Goal: Information Seeking & Learning: Learn about a topic

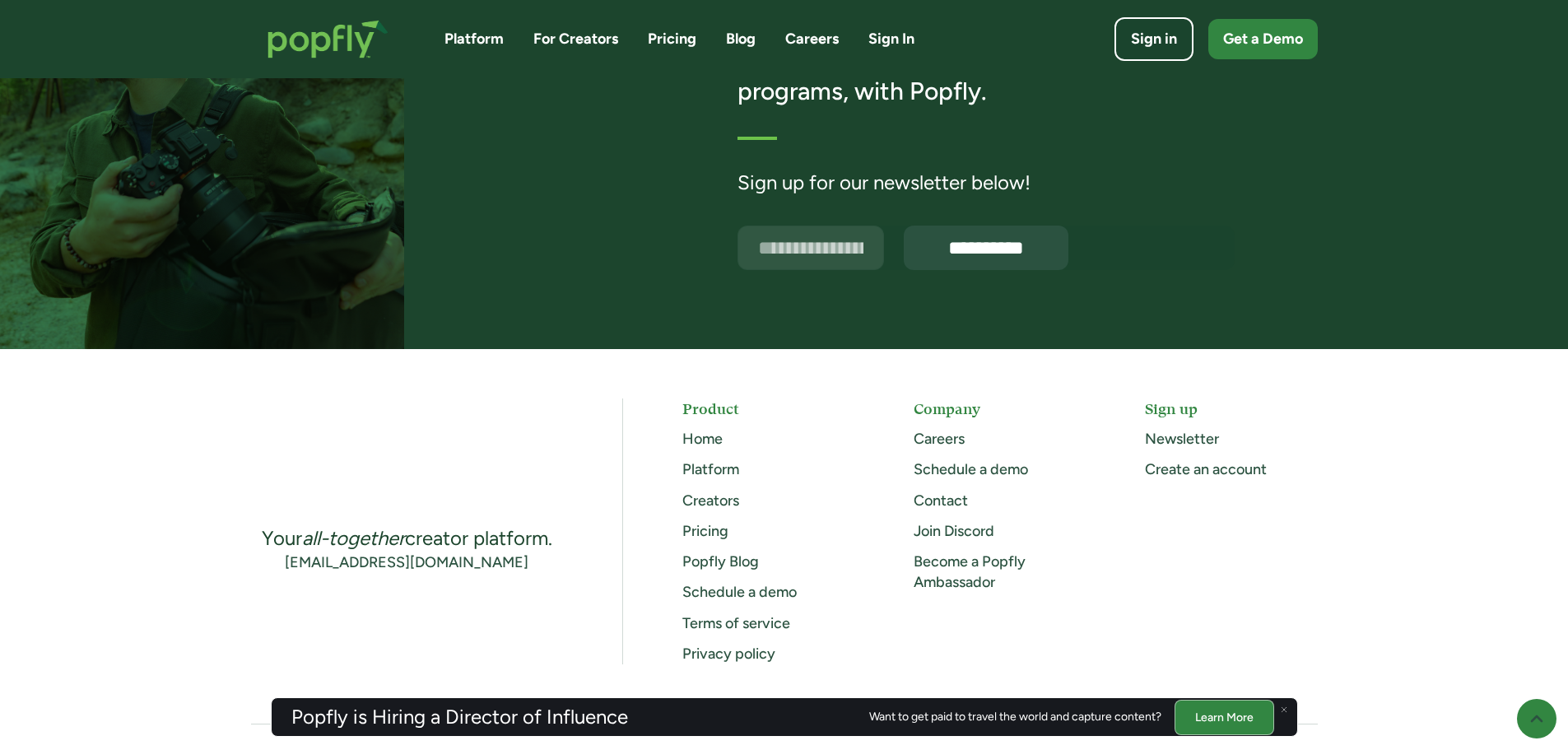
scroll to position [4198, 0]
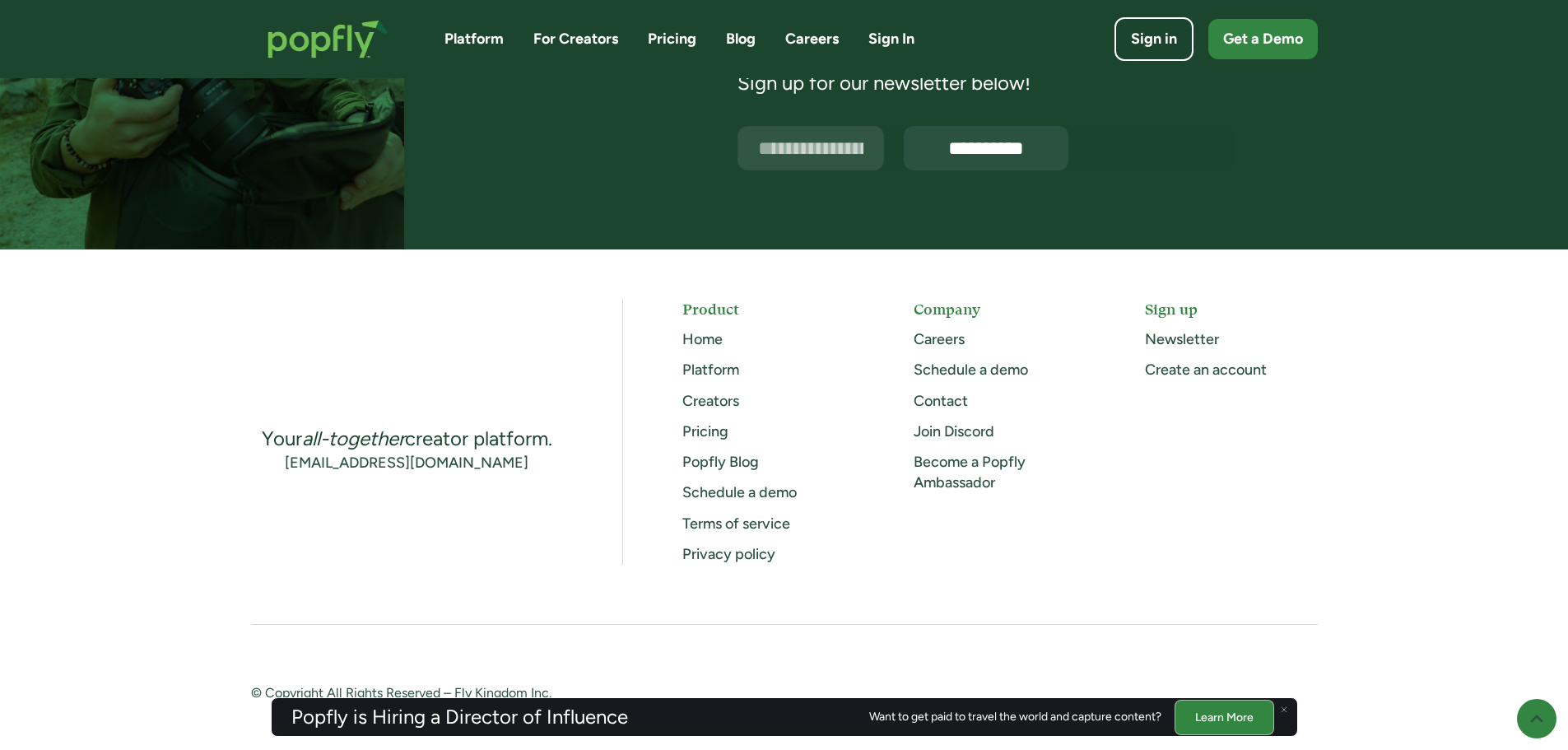
click at [937, 338] on link "Careers" at bounding box center [939, 339] width 51 height 18
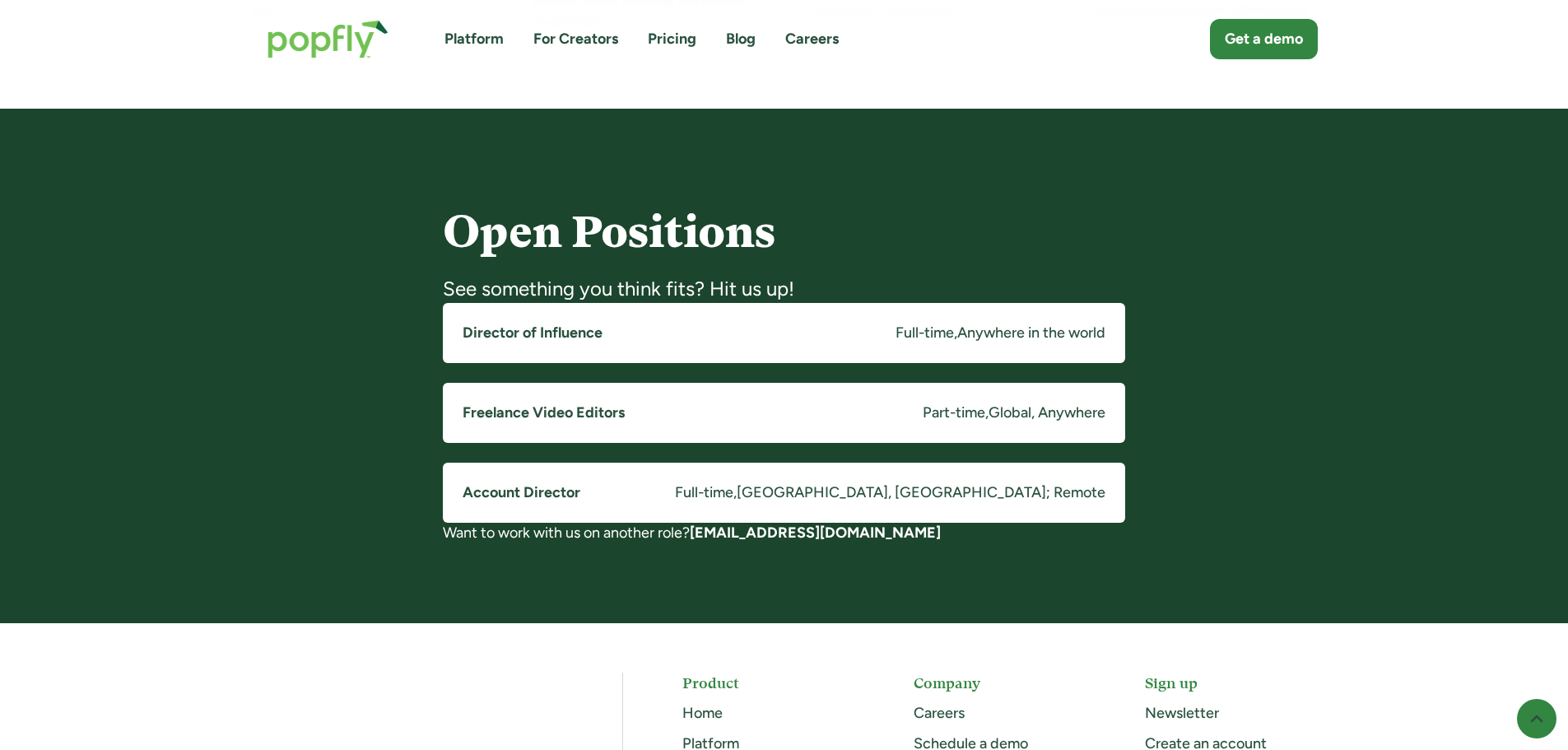
scroll to position [1153, 0]
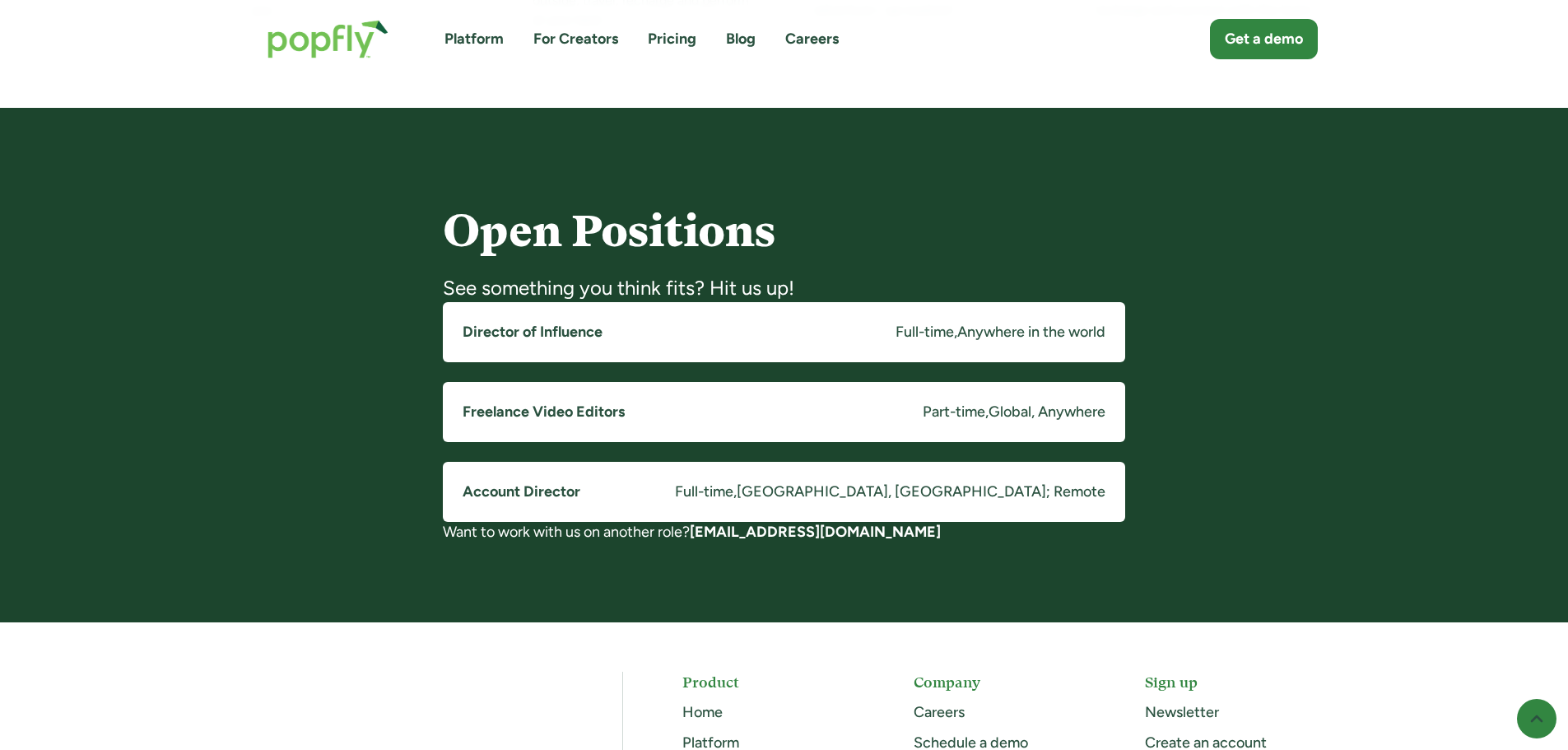
click at [1009, 494] on div "[GEOGRAPHIC_DATA], [GEOGRAPHIC_DATA]; Remote" at bounding box center [921, 492] width 369 height 21
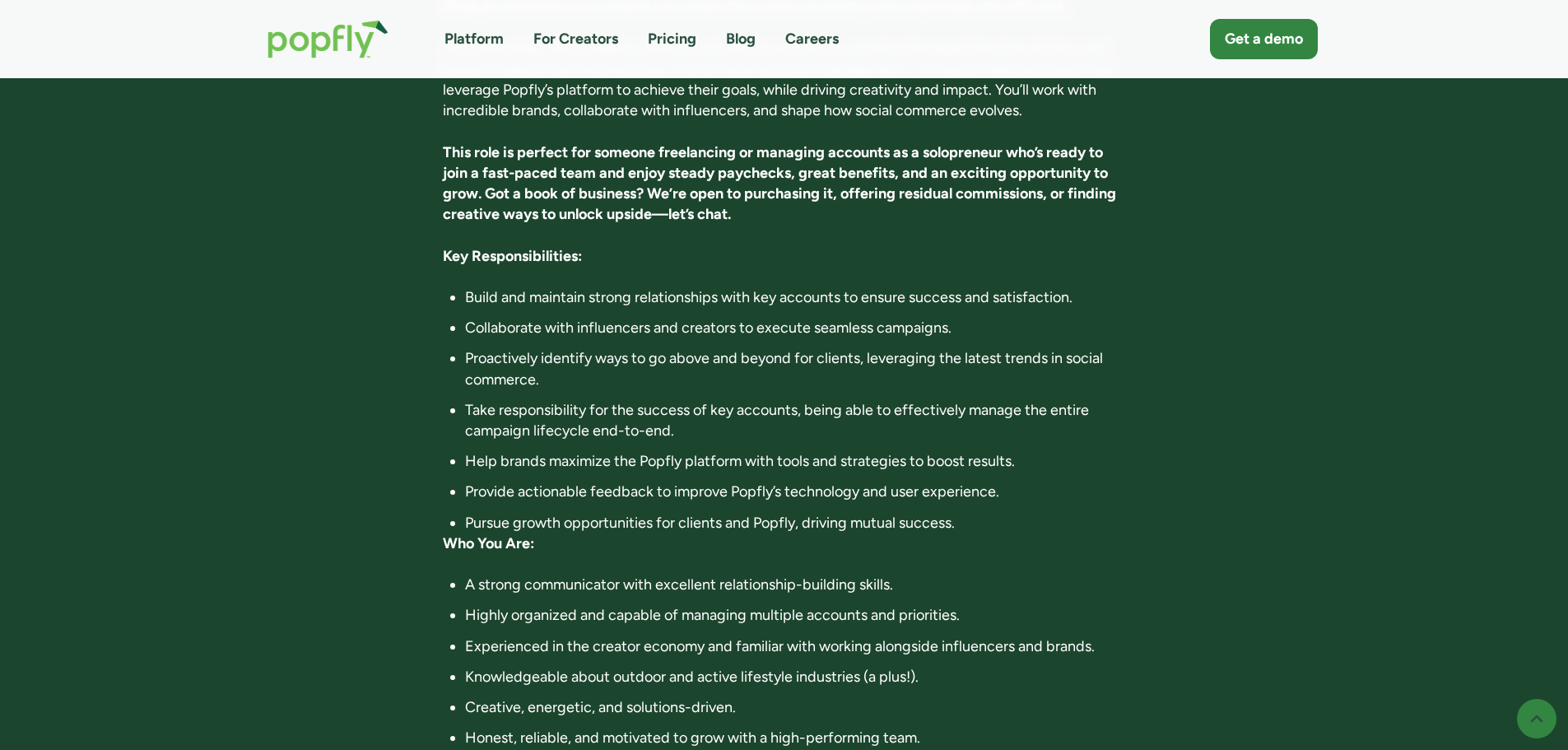
scroll to position [493, 0]
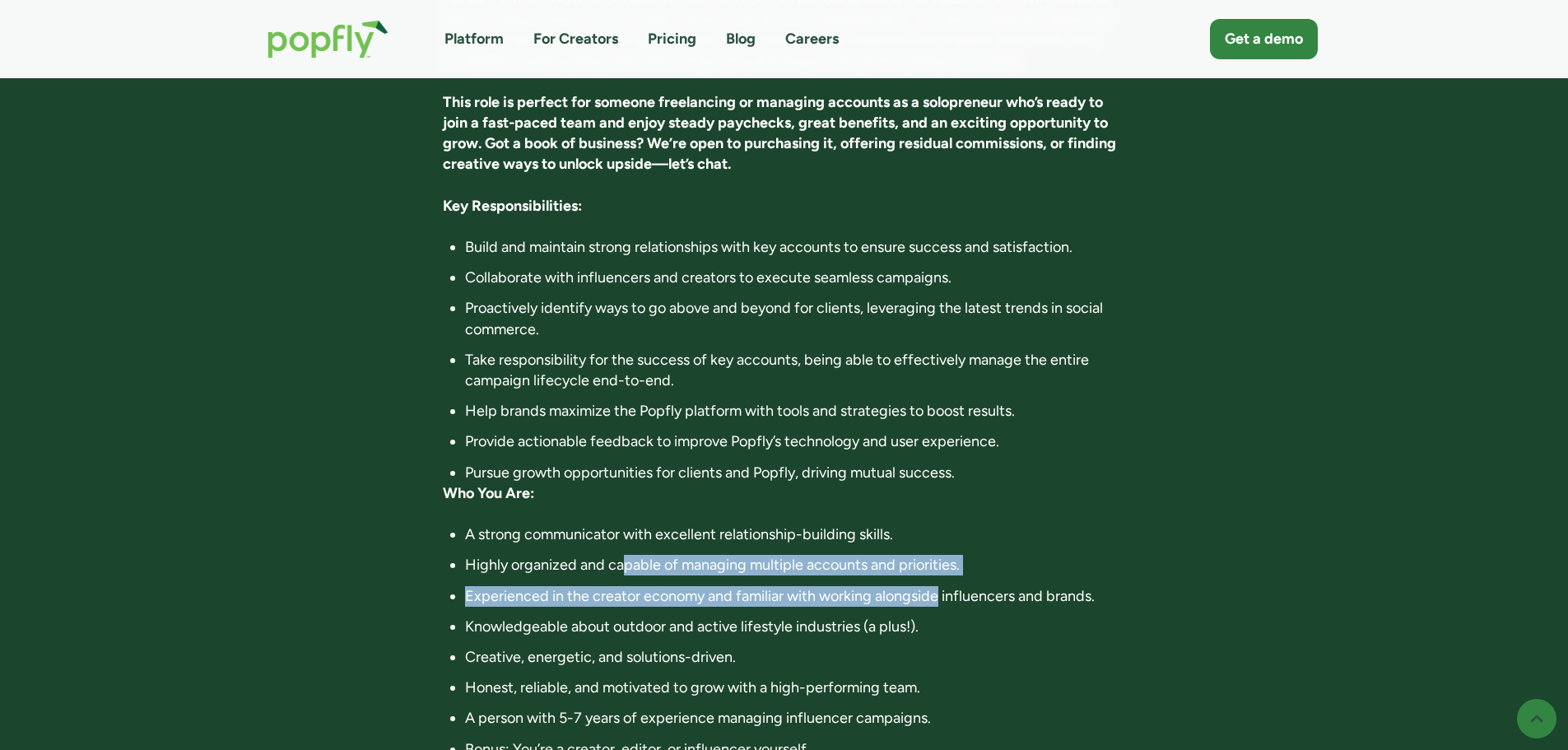
drag, startPoint x: 675, startPoint y: 588, endPoint x: 945, endPoint y: 593, distance: 270.0
click at [939, 599] on ul "A strong communicator with excellent relationship-building skills. Highly organ…" at bounding box center [784, 641] width 682 height 235
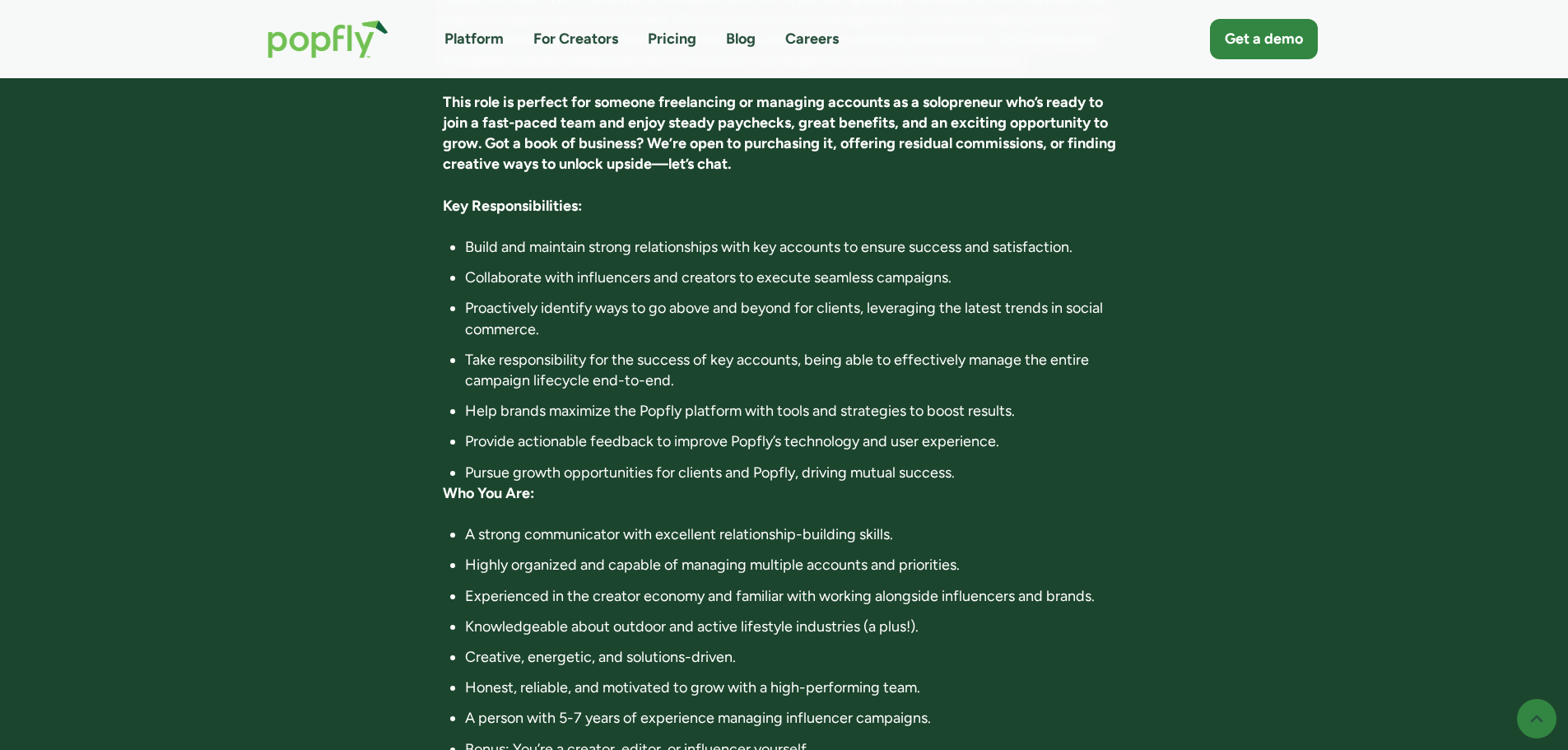
click at [945, 593] on li "Experienced in the creator economy and familiar with working alongside influenc…" at bounding box center [795, 596] width 660 height 21
click at [673, 585] on ul "A strong communicator with excellent relationship-building skills. Highly organ…" at bounding box center [784, 641] width 682 height 235
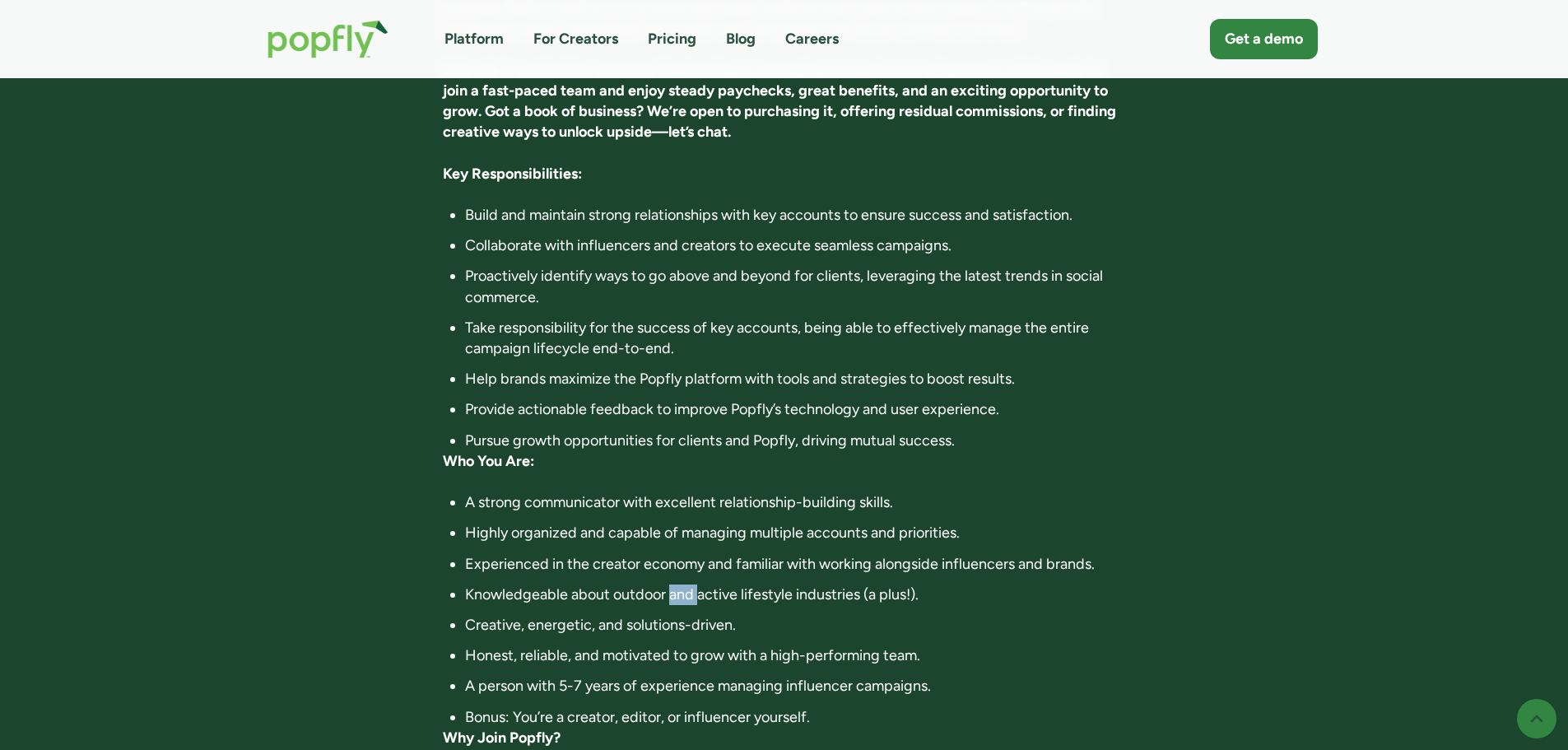
click at [673, 585] on ul "A strong communicator with excellent relationship-building skills. Highly organ…" at bounding box center [784, 610] width 682 height 235
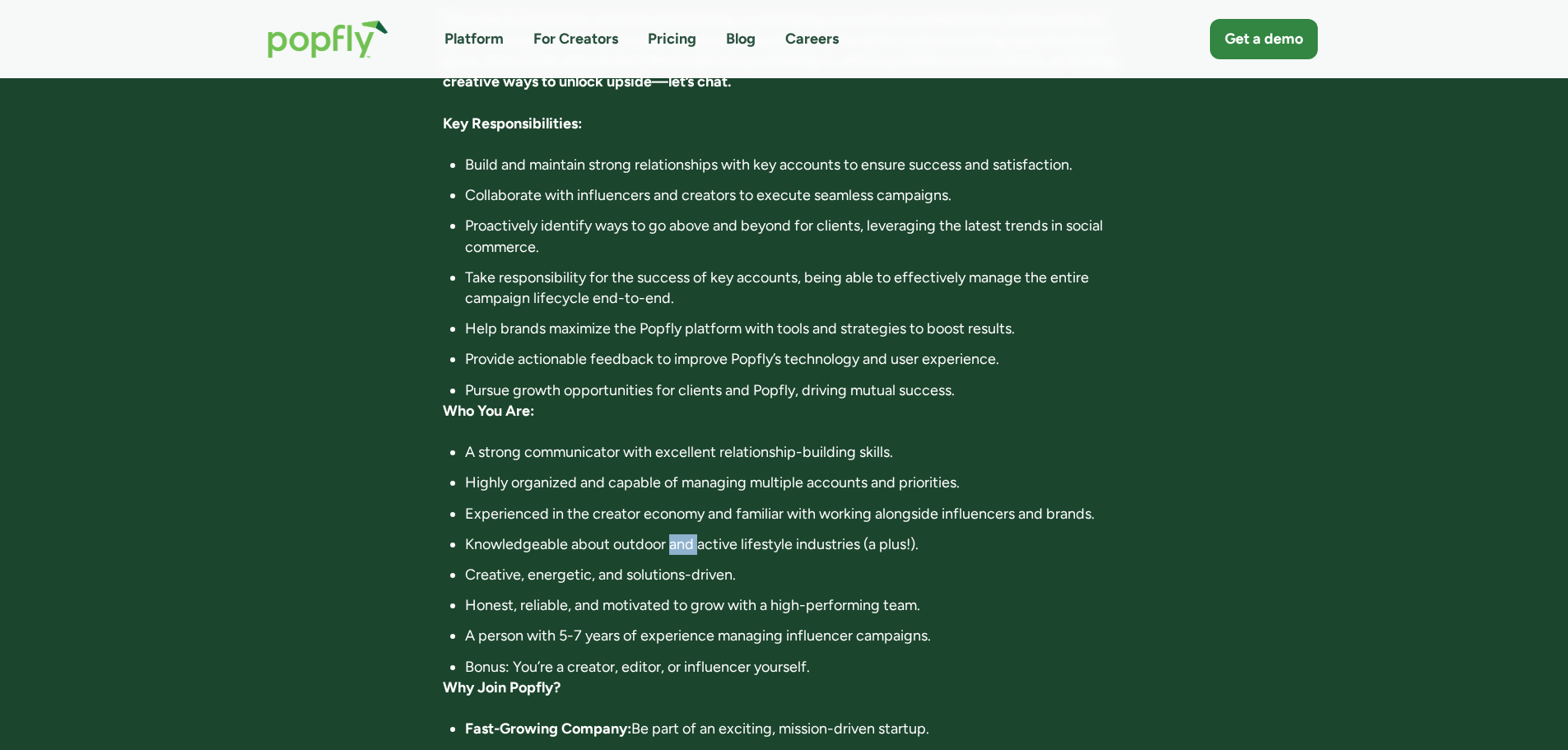
scroll to position [0, 0]
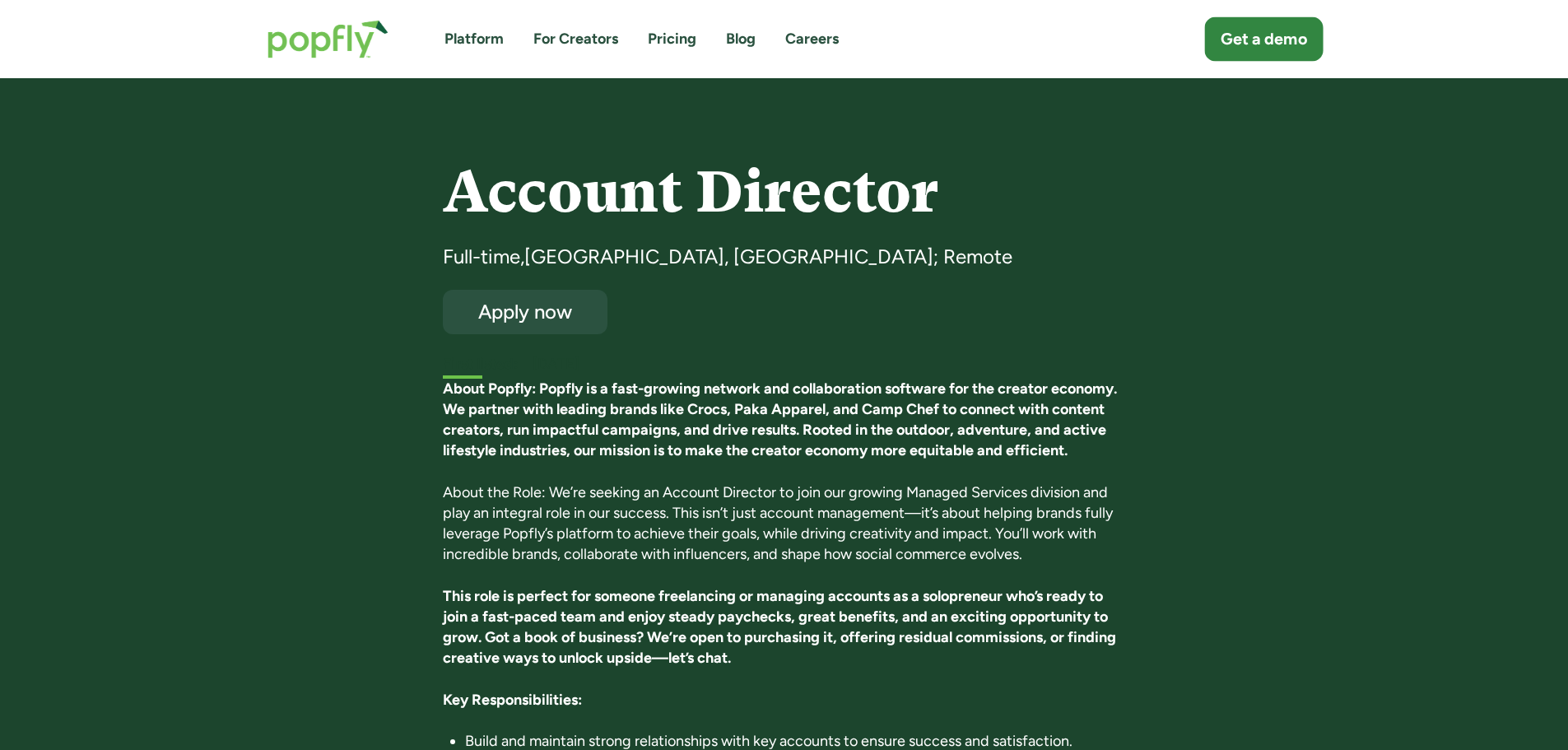
click at [1215, 43] on link "Get a demo" at bounding box center [1263, 38] width 119 height 44
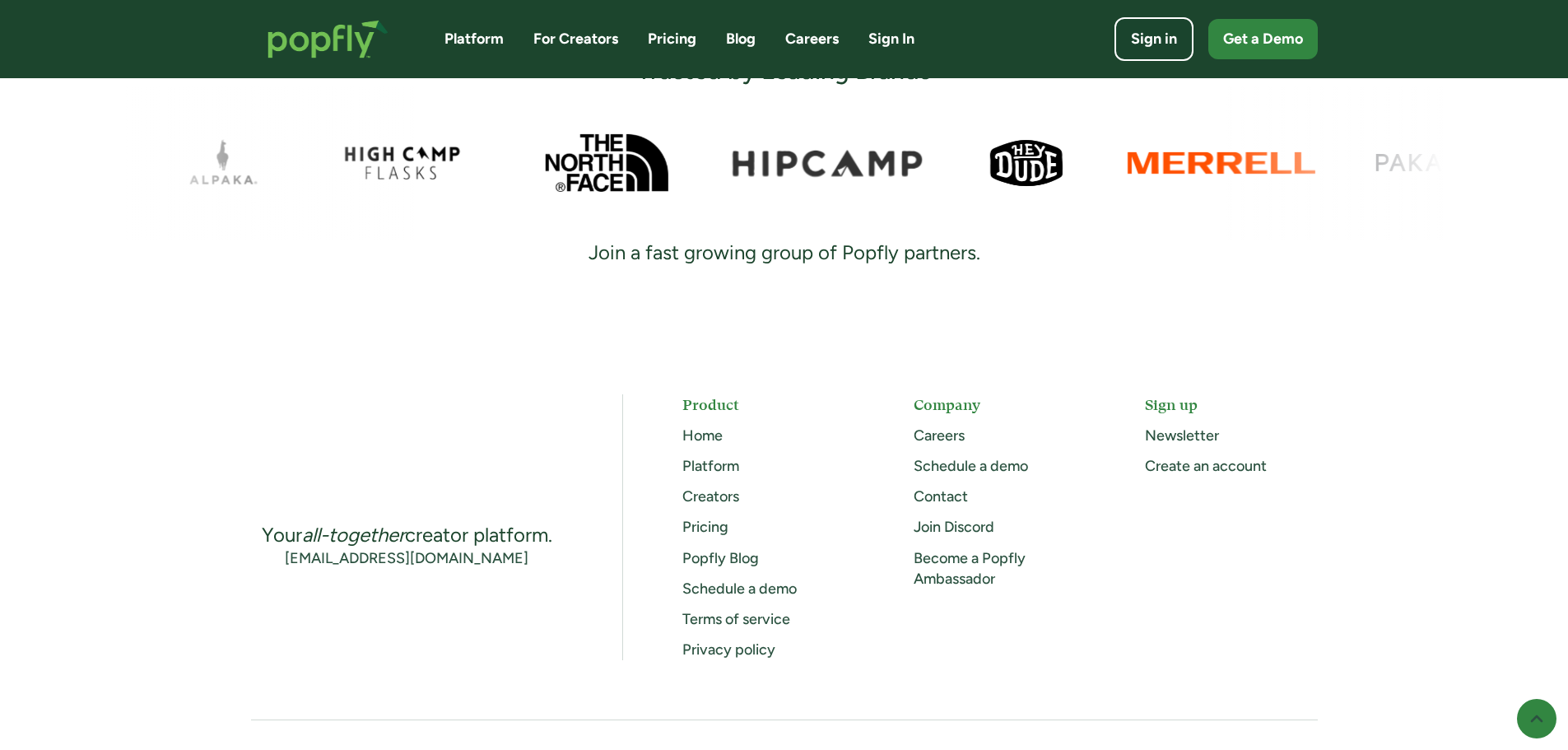
scroll to position [737, 0]
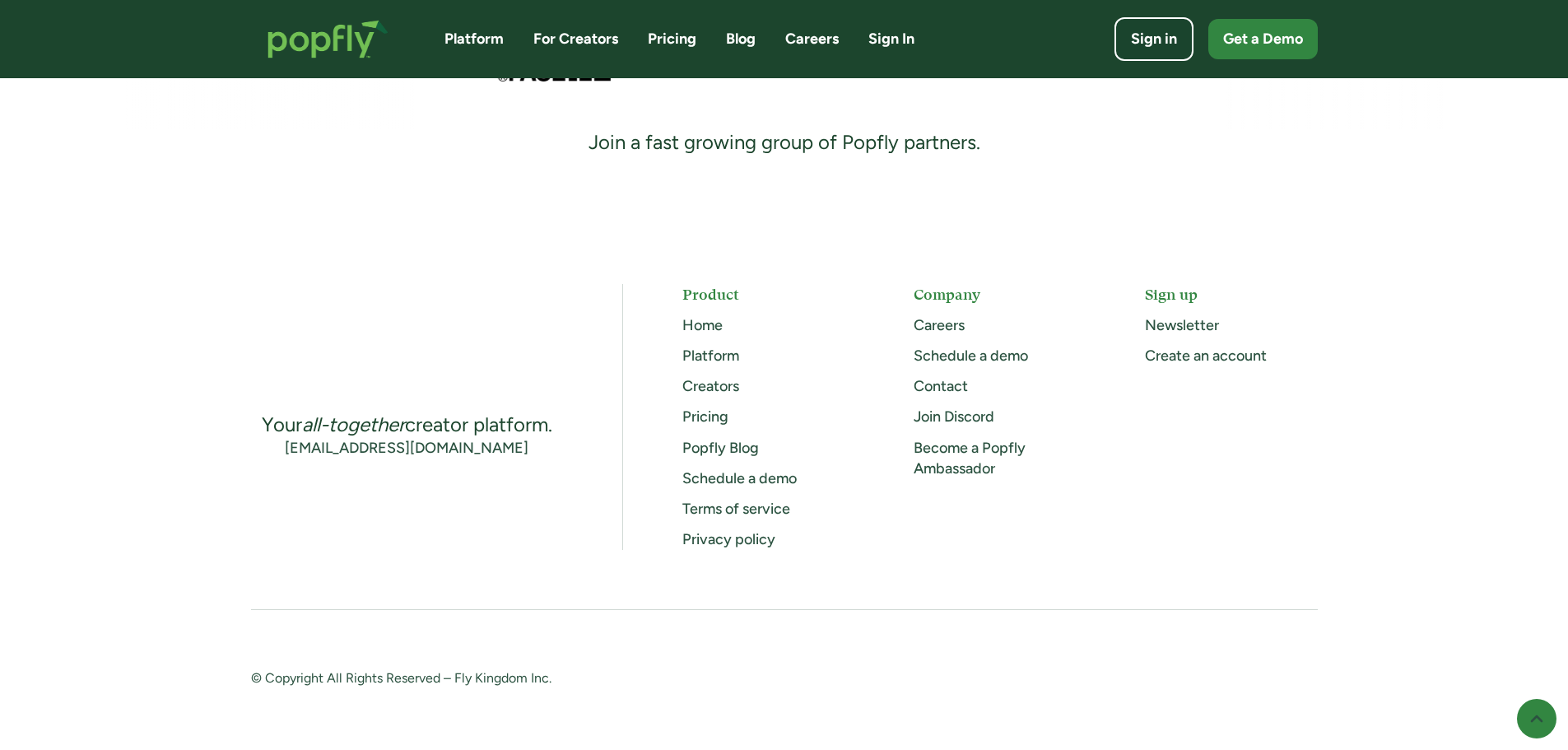
click at [698, 419] on link "Pricing" at bounding box center [705, 416] width 46 height 18
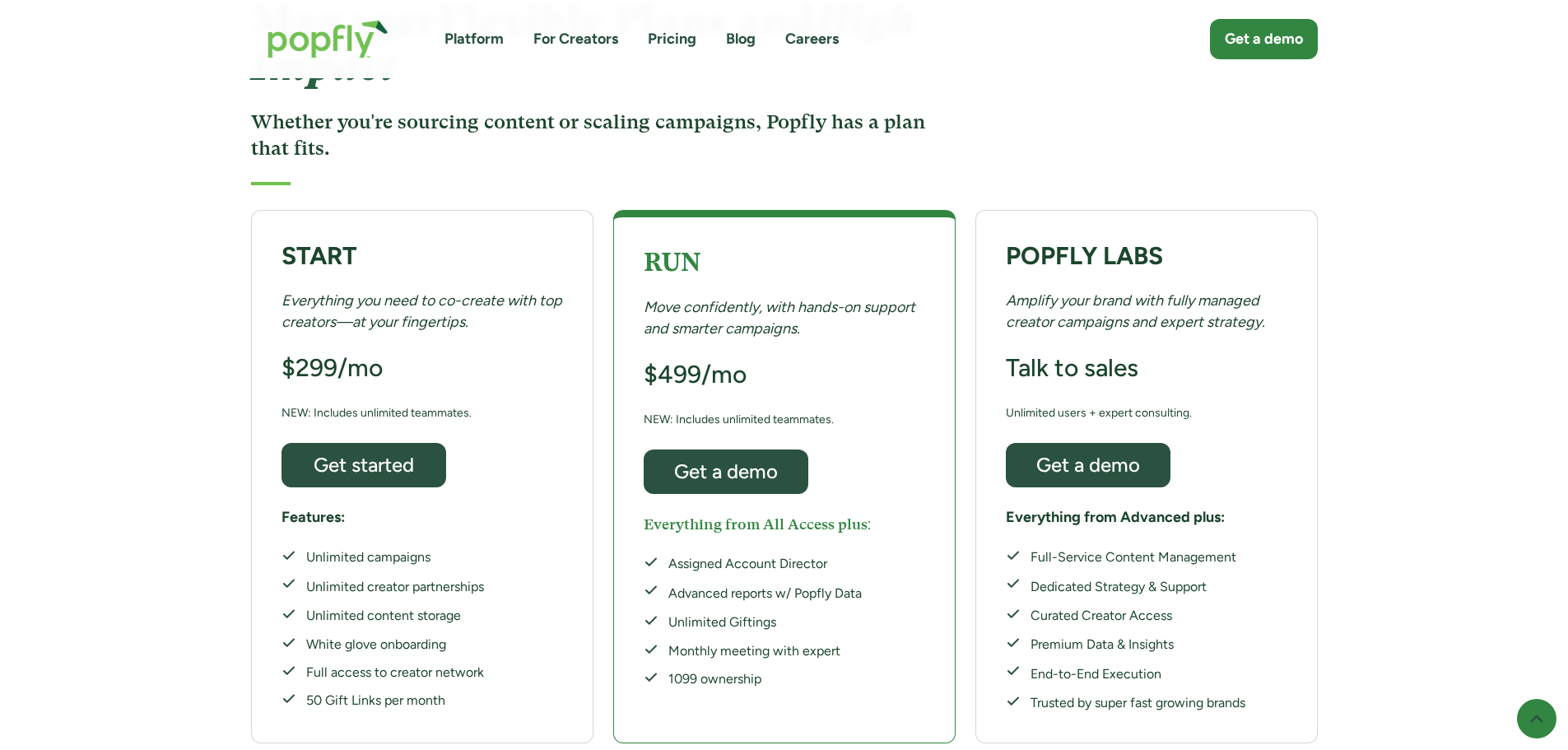
scroll to position [247, 0]
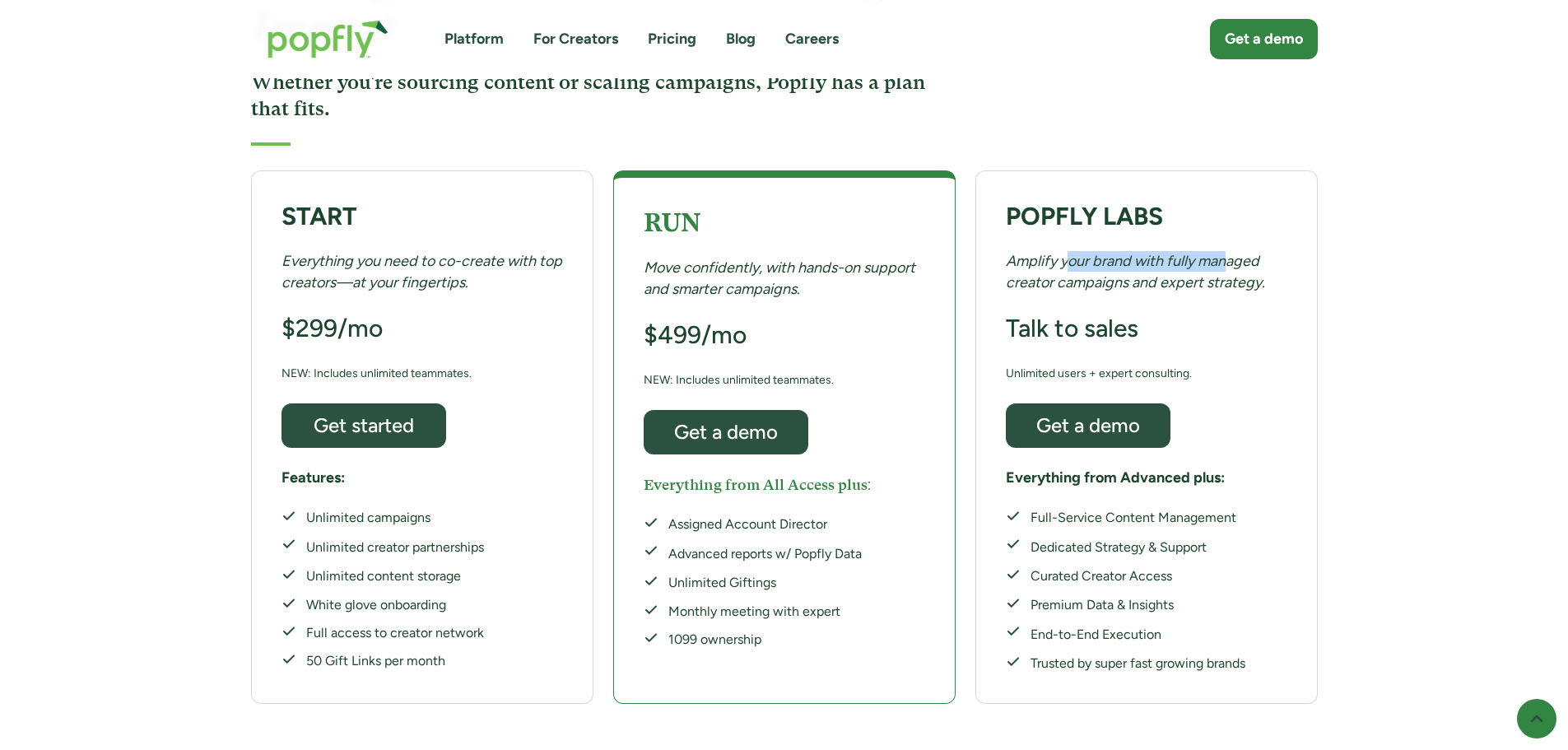
drag, startPoint x: 1069, startPoint y: 199, endPoint x: 1272, endPoint y: 227, distance: 204.9
click at [1234, 221] on div "POPFLY LABS Amplify your brand with fully managed creator campaigns and expert …" at bounding box center [1147, 437] width 343 height 534
click at [1275, 251] on div "Amplify your brand with fully managed creator campaigns and expert strategy." at bounding box center [1146, 272] width 282 height 41
drag, startPoint x: 1287, startPoint y: 256, endPoint x: 1067, endPoint y: 218, distance: 223.3
click at [1067, 218] on div "POPFLY LABS Amplify your brand with fully managed creator campaigns and expert …" at bounding box center [1147, 437] width 343 height 534
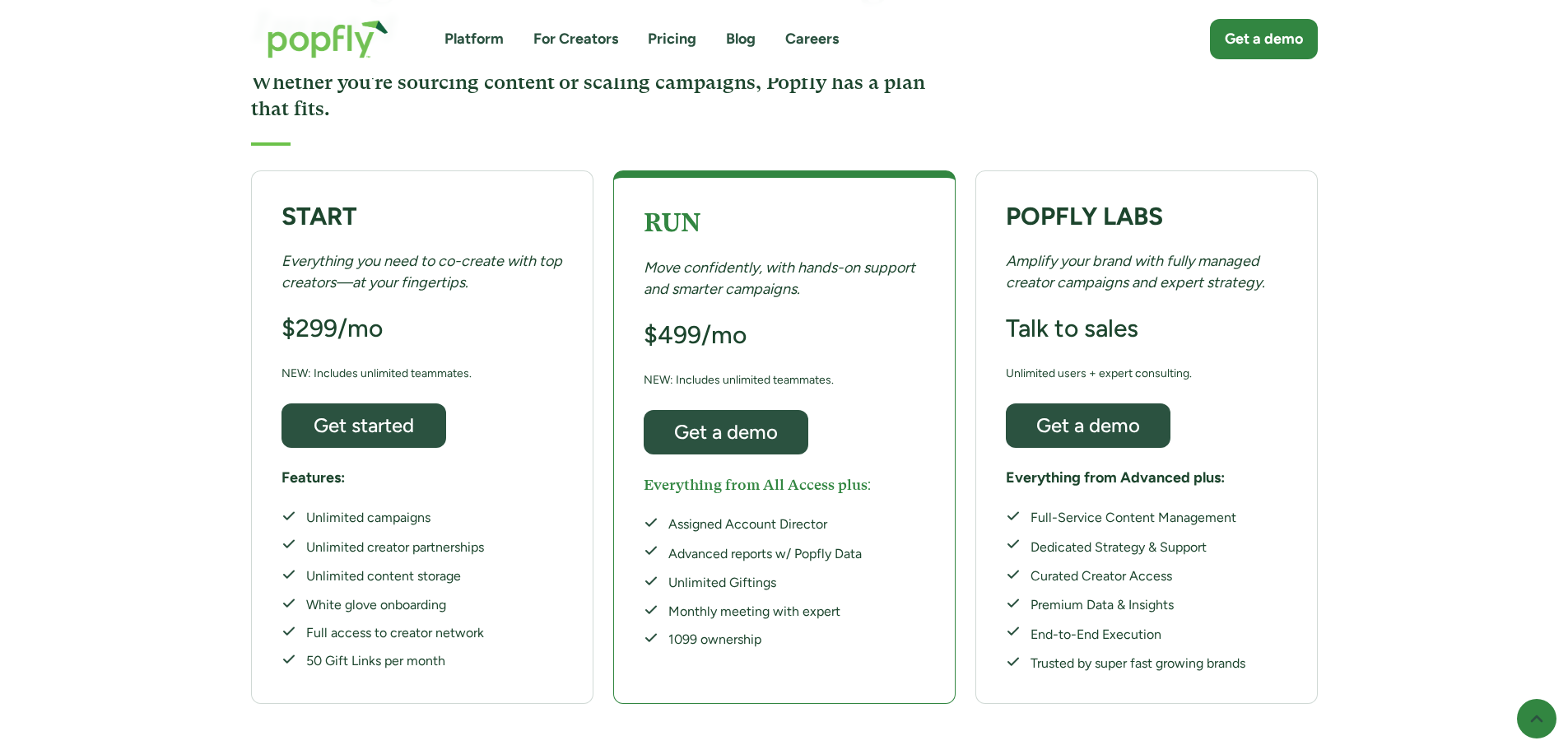
click at [415, 508] on div "Unlimited campaigns Unlimited creator partnerships Unlimited content storage Wh…" at bounding box center [383, 589] width 202 height 162
drag, startPoint x: 350, startPoint y: 489, endPoint x: 514, endPoint y: 514, distance: 165.9
click at [514, 514] on div "START Everything you need to co-create with top creators—at your fingertips. $2…" at bounding box center [422, 437] width 343 height 534
drag, startPoint x: 434, startPoint y: 625, endPoint x: 315, endPoint y: 601, distance: 121.4
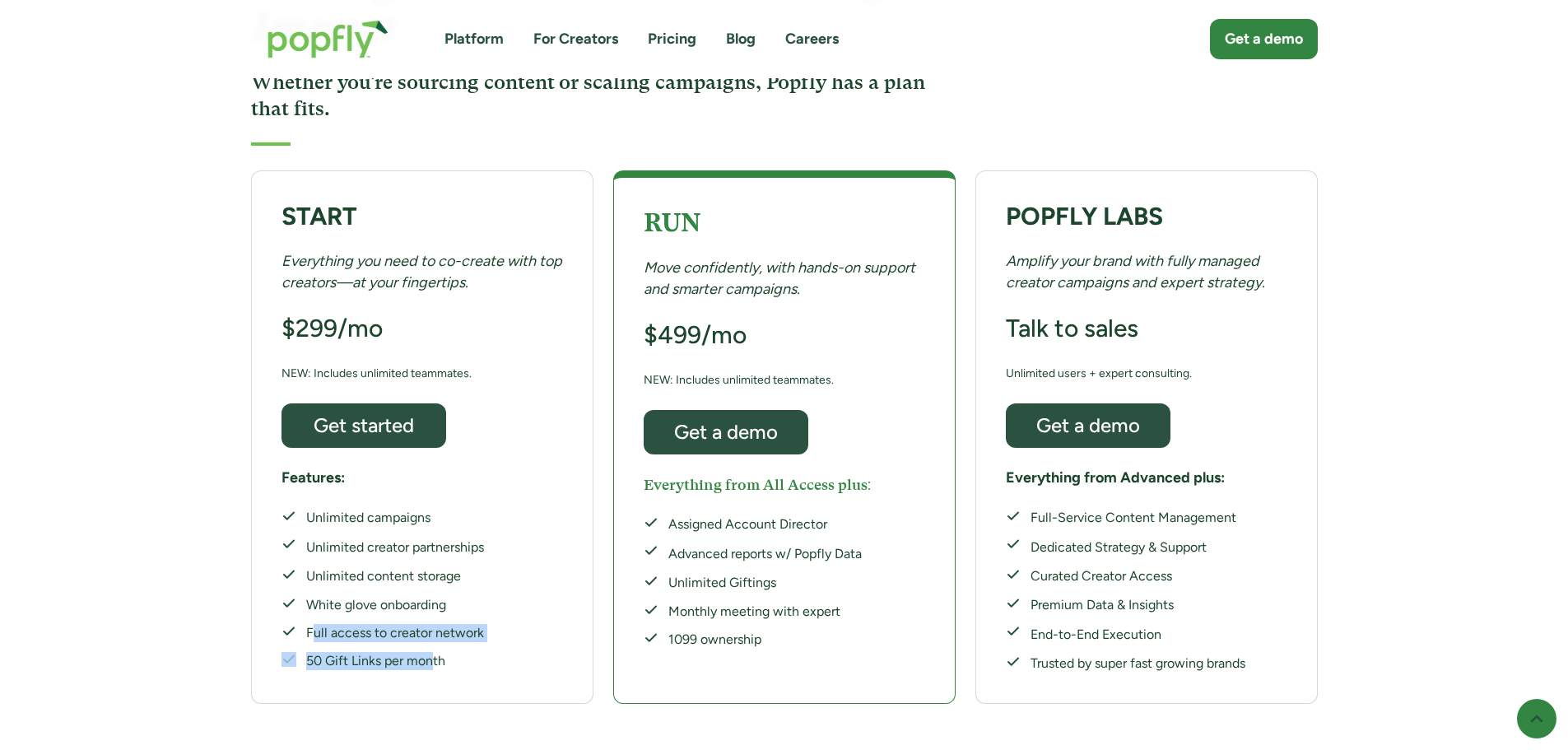
click at [315, 601] on div "START Everything you need to co-create with top creators—at your fingertips. $2…" at bounding box center [422, 437] width 343 height 534
drag, startPoint x: 356, startPoint y: 596, endPoint x: 366, endPoint y: 595, distance: 10.0
click at [357, 624] on div "Full access to creator network" at bounding box center [395, 632] width 178 height 18
click at [765, 630] on div "1099 ownership" at bounding box center [765, 639] width 194 height 18
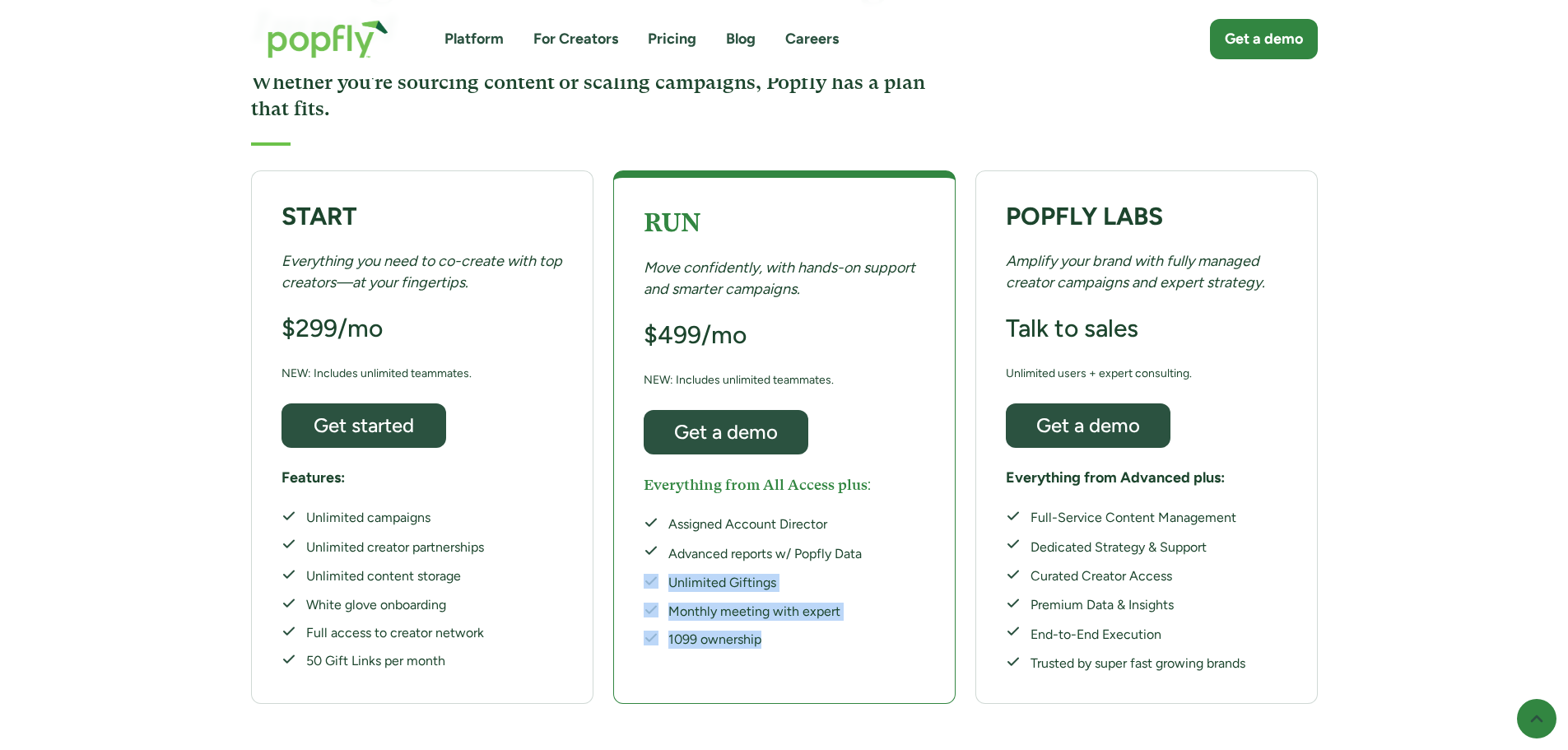
drag, startPoint x: 801, startPoint y: 593, endPoint x: 646, endPoint y: 544, distance: 162.6
click at [616, 548] on div "RUN Move confidently, with hands-on support and smarter campaigns. $499/mo NEW:…" at bounding box center [784, 437] width 343 height 534
click at [677, 574] on div "Unlimited Giftings" at bounding box center [765, 582] width 194 height 18
click at [694, 520] on div "Assigned Account Director Advanced reports w/ Popfly Data Unlimited Giftings Mo…" at bounding box center [752, 581] width 218 height 134
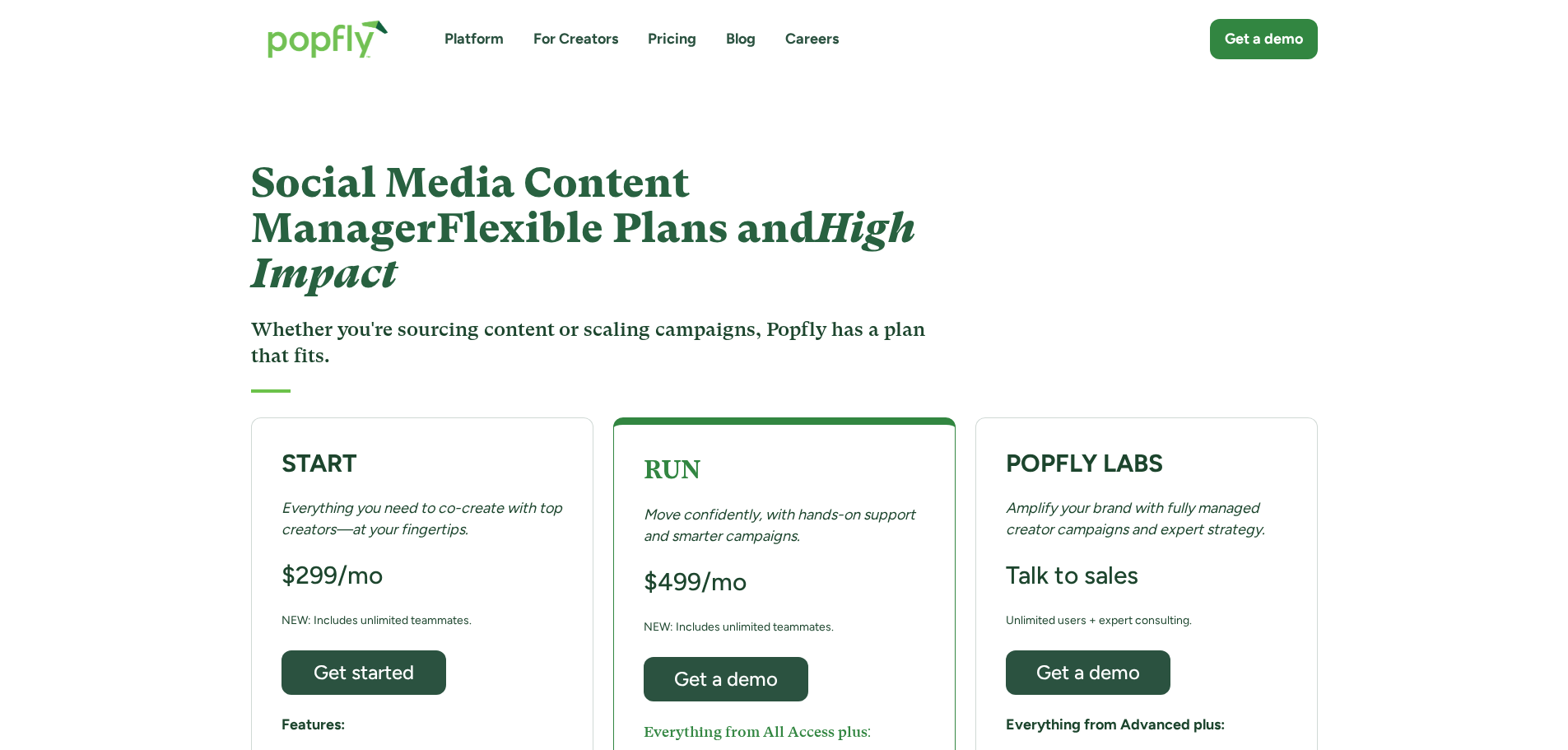
scroll to position [1081, 0]
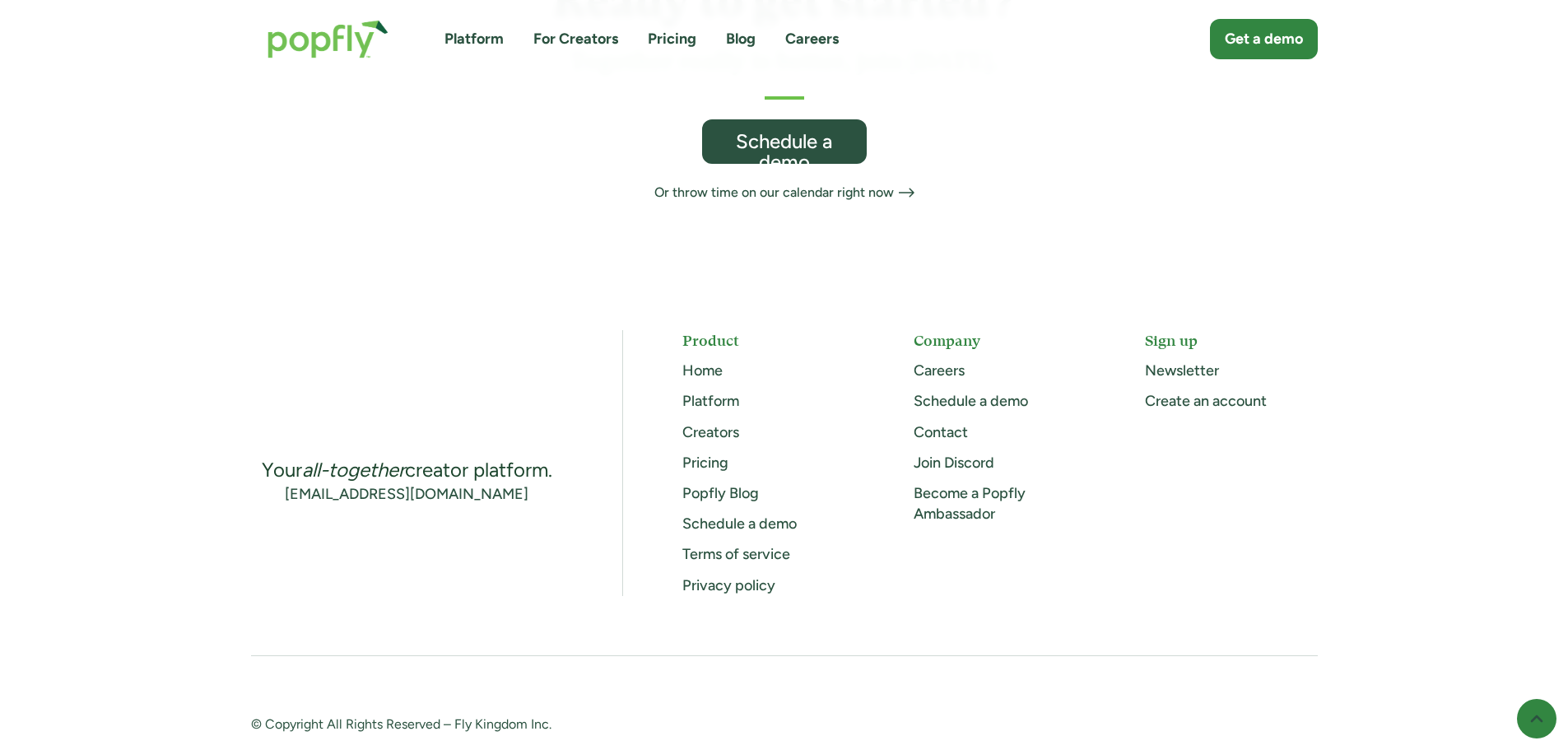
click at [1203, 361] on link "Newsletter" at bounding box center [1181, 370] width 74 height 18
